Goal: Use online tool/utility: Utilize a website feature to perform a specific function

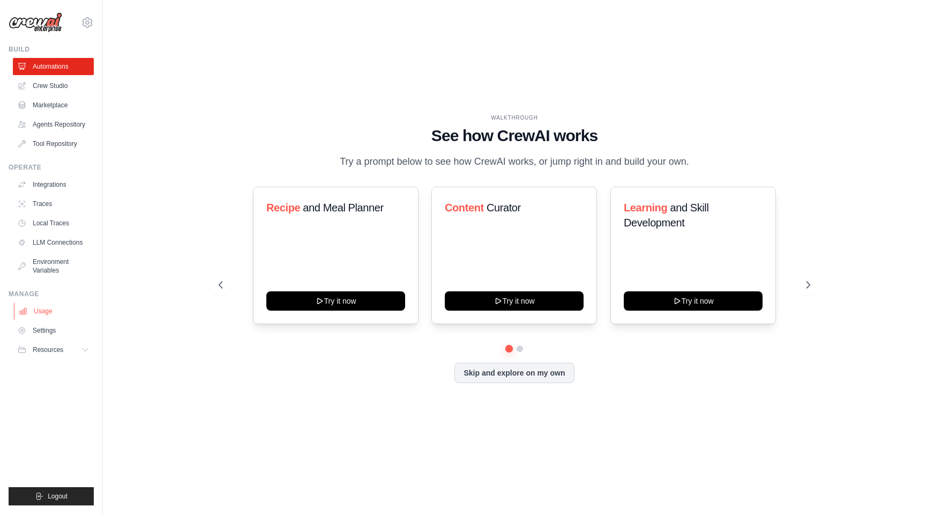
click at [64, 303] on link "Usage" at bounding box center [54, 310] width 81 height 17
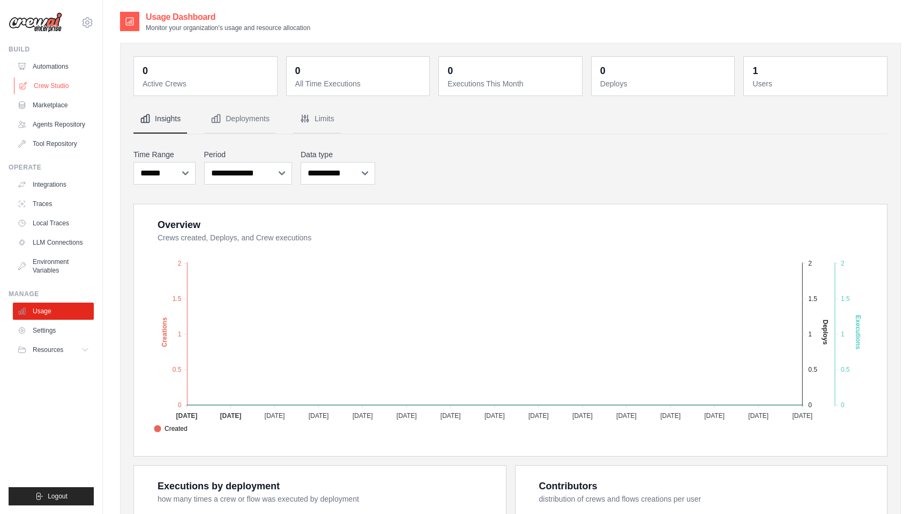
click at [59, 81] on link "Crew Studio" at bounding box center [54, 85] width 81 height 17
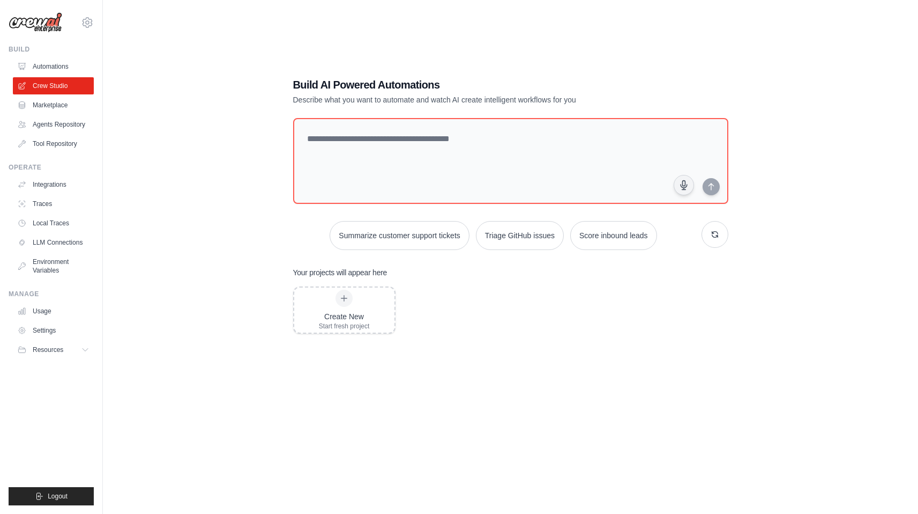
click at [651, 339] on div "Create New Start fresh project" at bounding box center [510, 372] width 435 height 172
